Goal: Find specific page/section: Find specific page/section

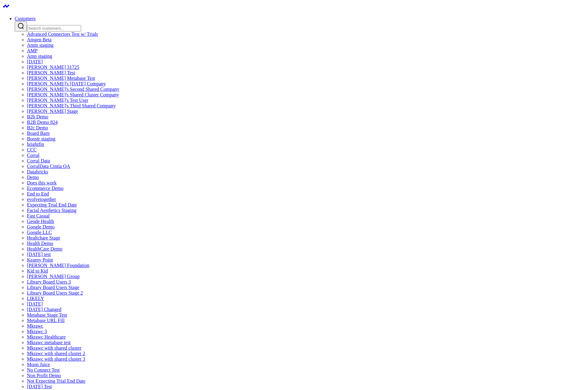
click at [51, 42] on link "Amgen Beta" at bounding box center [39, 39] width 25 height 5
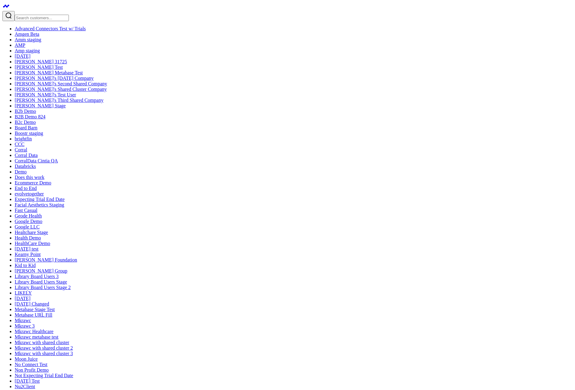
click at [45, 11] on div at bounding box center [287, 16] width 571 height 10
click at [46, 15] on input "Search customers input" at bounding box center [42, 18] width 54 height 6
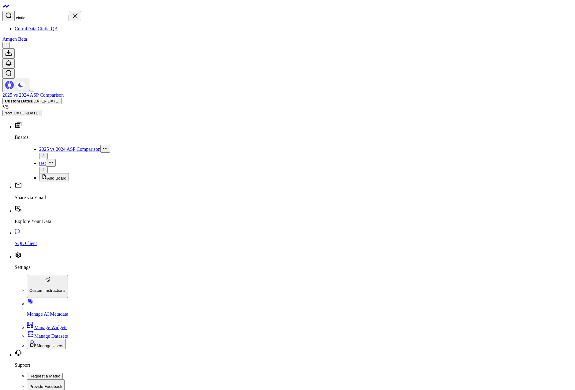
type input "cintia"
click at [55, 26] on link "CorralData Cintia QA" at bounding box center [36, 28] width 43 height 5
